Goal: Check status: Check status

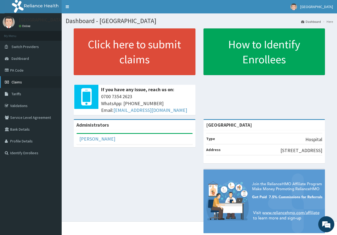
click at [29, 86] on link "Claims" at bounding box center [31, 82] width 62 height 12
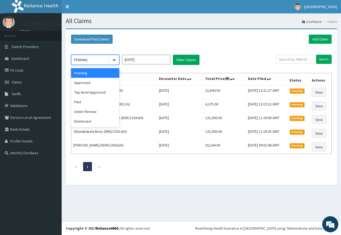
click at [112, 63] on div at bounding box center [114, 60] width 10 height 10
click at [107, 87] on div "Approved" at bounding box center [95, 83] width 48 height 10
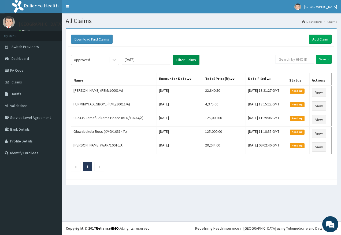
click at [180, 64] on button "Filter Claims" at bounding box center [186, 60] width 27 height 10
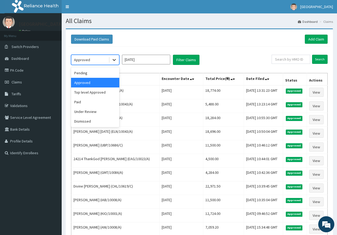
click at [115, 63] on div at bounding box center [114, 60] width 10 height 10
click at [111, 94] on div "Top level Approved" at bounding box center [95, 92] width 48 height 10
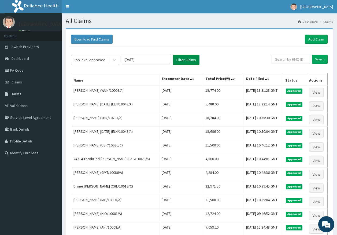
click at [178, 63] on button "Filter Claims" at bounding box center [186, 60] width 27 height 10
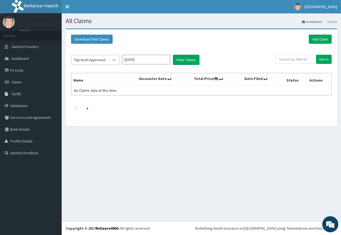
click at [113, 64] on div at bounding box center [114, 60] width 10 height 10
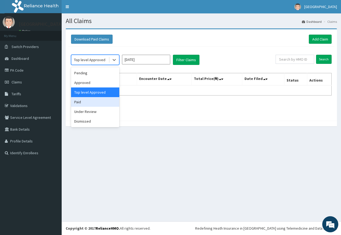
click at [103, 100] on div "Paid" at bounding box center [95, 102] width 48 height 10
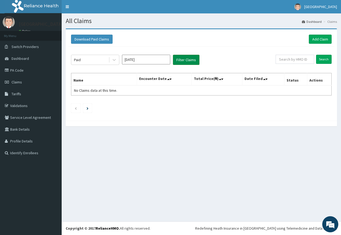
click at [183, 63] on button "Filter Claims" at bounding box center [186, 60] width 27 height 10
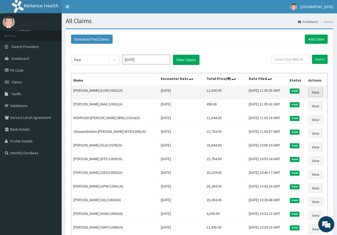
click at [318, 90] on link "View" at bounding box center [316, 92] width 14 height 9
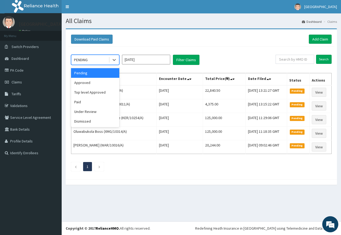
click at [108, 62] on div "PENDING" at bounding box center [89, 60] width 37 height 9
click at [94, 102] on div "Paid" at bounding box center [95, 102] width 48 height 10
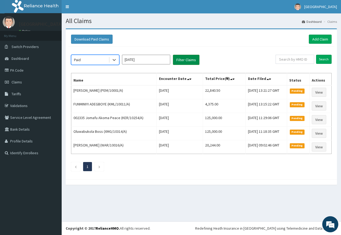
click at [180, 60] on button "Filter Claims" at bounding box center [186, 60] width 27 height 10
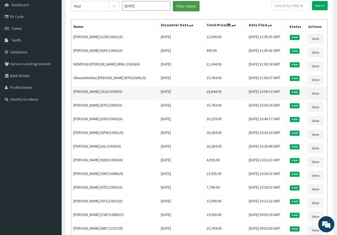
scroll to position [27, 0]
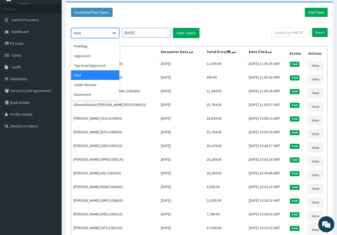
click at [115, 36] on icon at bounding box center [114, 32] width 5 height 5
click at [103, 69] on div "Top level Approved" at bounding box center [95, 66] width 48 height 10
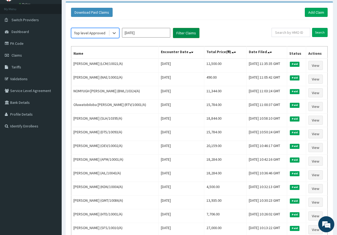
scroll to position [0, 0]
click at [176, 36] on button "Filter Claims" at bounding box center [186, 33] width 27 height 10
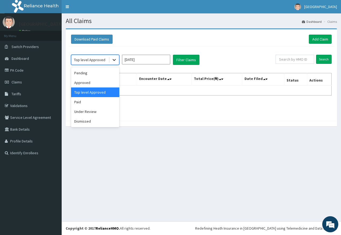
click at [114, 61] on icon at bounding box center [114, 60] width 3 height 2
click at [103, 85] on div "Approved" at bounding box center [95, 83] width 48 height 10
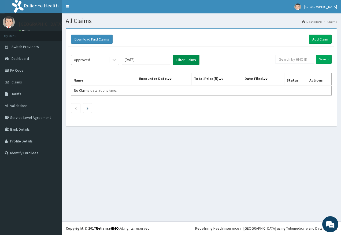
click at [174, 58] on button "Filter Claims" at bounding box center [186, 60] width 27 height 10
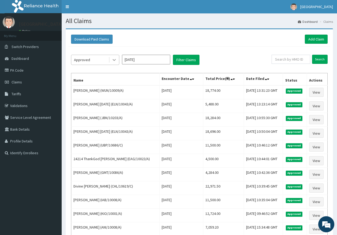
click at [113, 62] on icon at bounding box center [114, 59] width 5 height 5
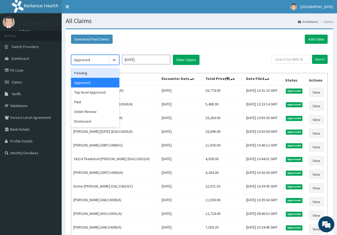
click at [111, 77] on div "Pending" at bounding box center [95, 73] width 48 height 10
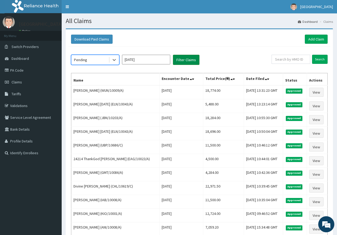
click at [180, 62] on button "Filter Claims" at bounding box center [186, 60] width 27 height 10
click at [194, 61] on button "Filter Claims" at bounding box center [186, 60] width 27 height 10
click at [177, 60] on button "Filter Claims" at bounding box center [186, 60] width 27 height 10
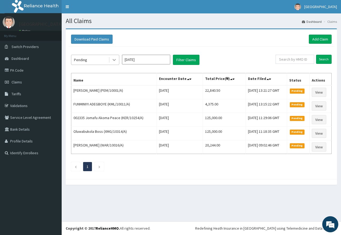
click at [114, 60] on icon at bounding box center [114, 60] width 3 height 2
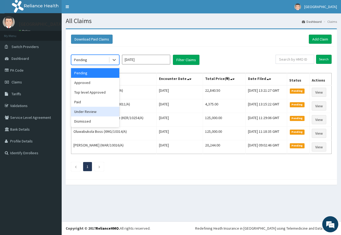
click at [101, 114] on div "Under Review" at bounding box center [95, 112] width 48 height 10
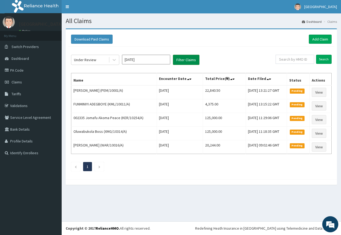
click at [177, 63] on button "Filter Claims" at bounding box center [186, 60] width 27 height 10
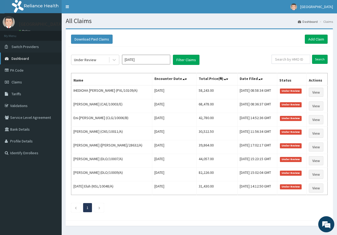
click at [15, 63] on link "Dashboard" at bounding box center [31, 59] width 62 height 12
